Goal: Find specific page/section: Find specific page/section

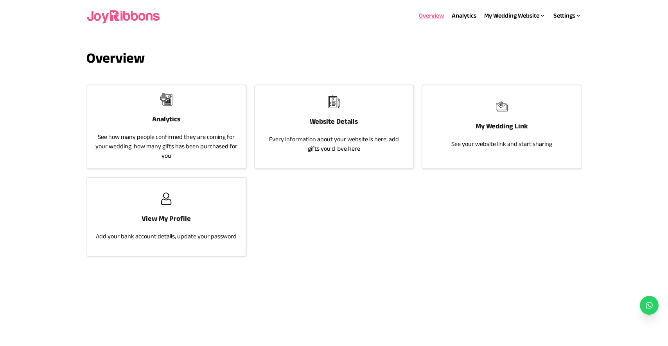
click at [18, 101] on section "Overview Analytics See how many people confirmed they are coming for your weddi…" at bounding box center [334, 172] width 668 height 282
click at [466, 18] on link "Analytics" at bounding box center [464, 15] width 25 height 7
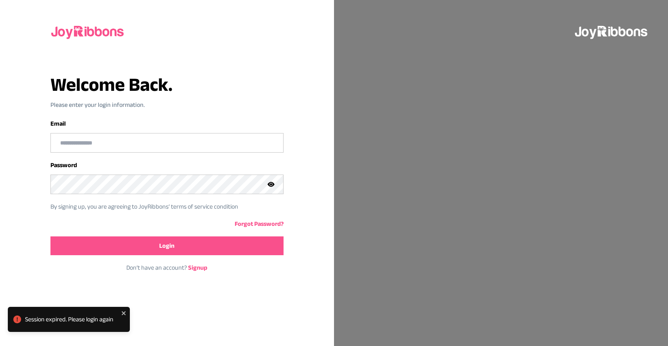
click at [95, 140] on input "email" at bounding box center [167, 142] width 232 height 19
type input "**********"
click at [167, 244] on span "Login" at bounding box center [166, 245] width 15 height 9
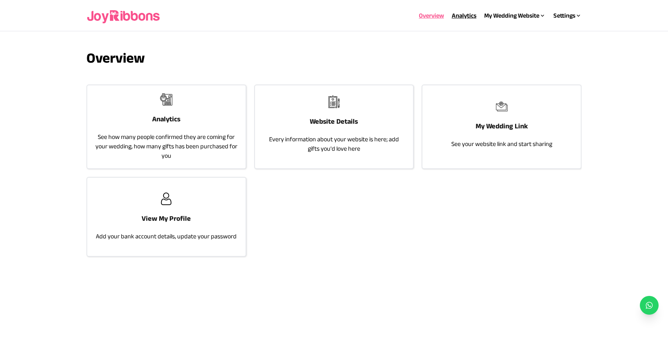
click at [457, 16] on link "Analytics" at bounding box center [464, 15] width 25 height 7
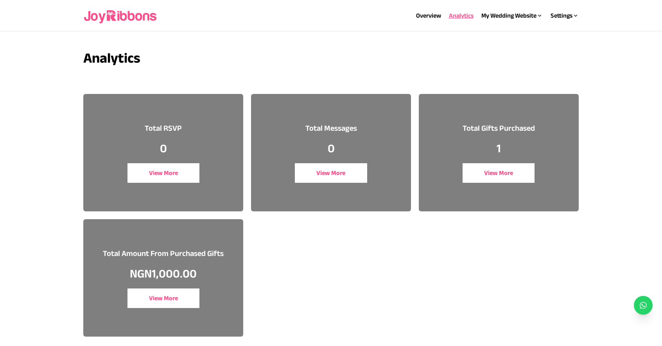
click at [161, 295] on button "View More" at bounding box center [164, 298] width 72 height 20
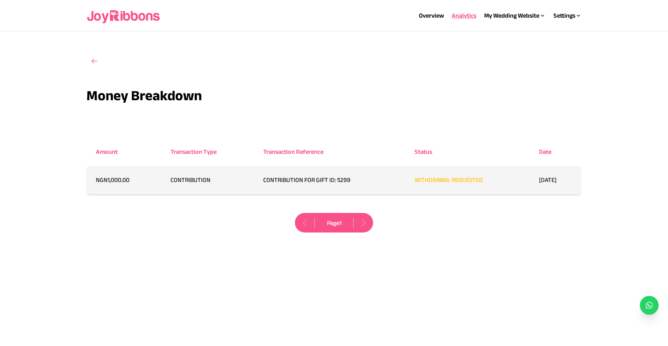
click at [555, 20] on div "Overview Analytics My Wedding Website Website Details My Wedding Link Settings …" at bounding box center [333, 15] width 495 height 25
click at [561, 18] on div "Settings" at bounding box center [568, 15] width 28 height 9
click at [486, 18] on div "My Wedding Website" at bounding box center [514, 15] width 61 height 9
click at [498, 37] on div "Website Details My Wedding Link" at bounding box center [504, 38] width 66 height 23
click at [498, 34] on link "Website Details" at bounding box center [491, 31] width 41 height 7
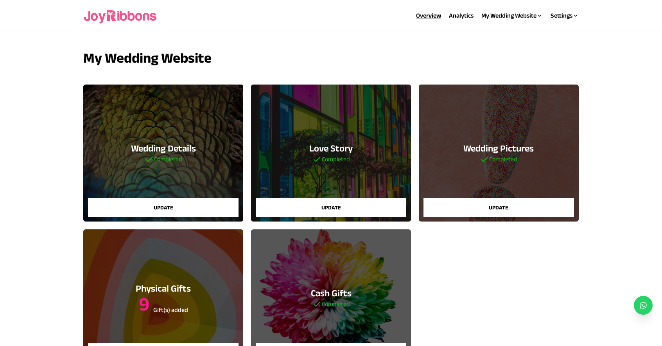
click at [422, 11] on div "Overview" at bounding box center [428, 15] width 25 height 9
click at [422, 14] on link "Overview" at bounding box center [428, 15] width 25 height 7
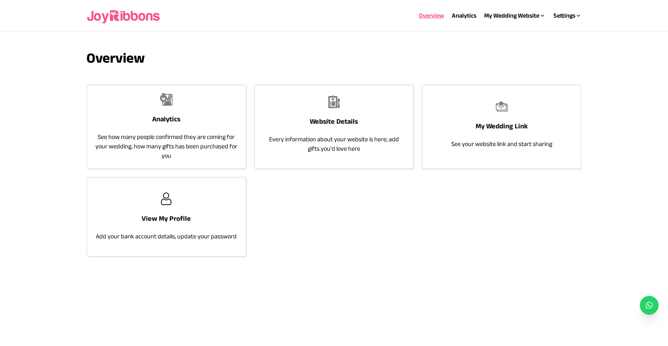
click at [183, 131] on div "Analytics See how many people confirmed they are coming for your wedding, how m…" at bounding box center [166, 126] width 158 height 83
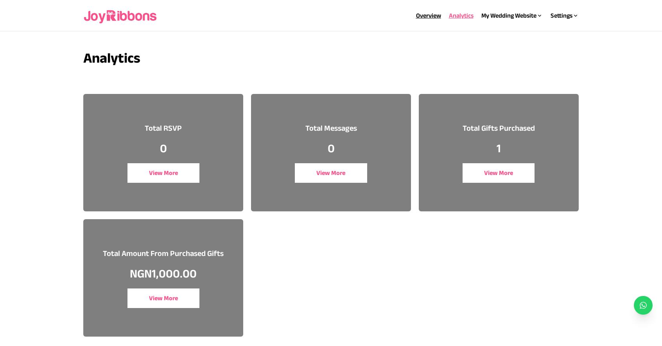
click at [418, 14] on link "Overview" at bounding box center [428, 15] width 25 height 7
